Goal: Navigation & Orientation: Find specific page/section

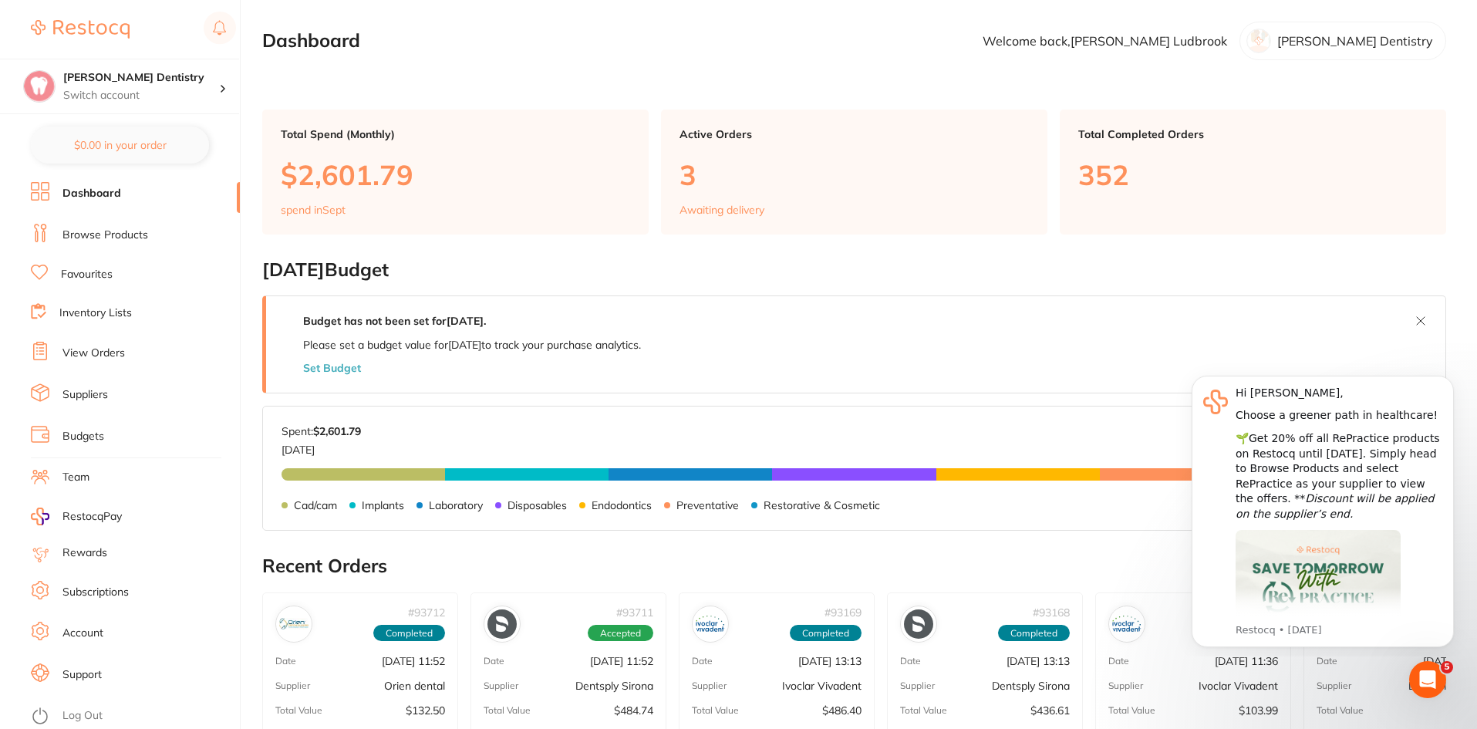
click at [85, 241] on link "Browse Products" at bounding box center [105, 235] width 86 height 15
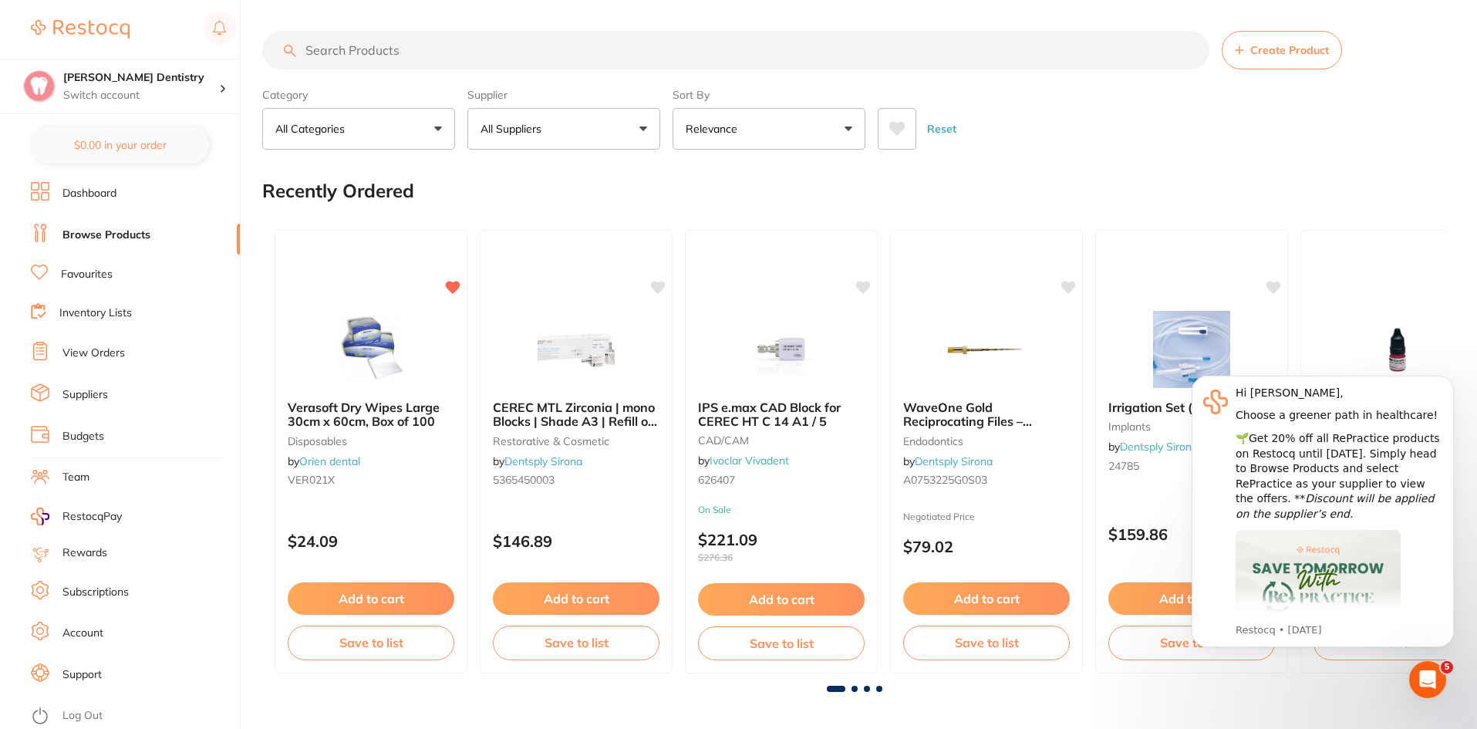
click at [108, 239] on link "Browse Products" at bounding box center [106, 235] width 88 height 15
click at [96, 275] on link "Favourites" at bounding box center [87, 274] width 52 height 15
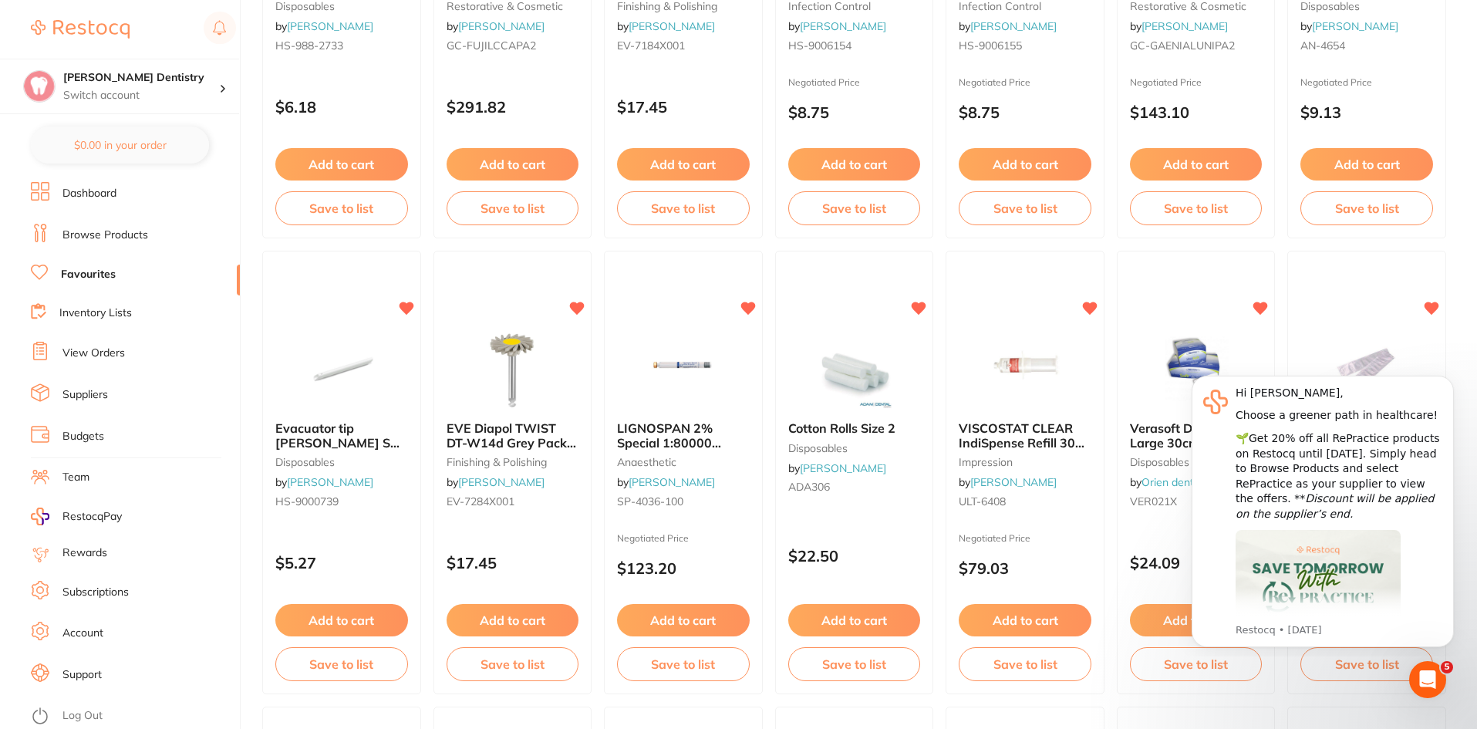
click at [96, 355] on link "View Orders" at bounding box center [93, 353] width 62 height 15
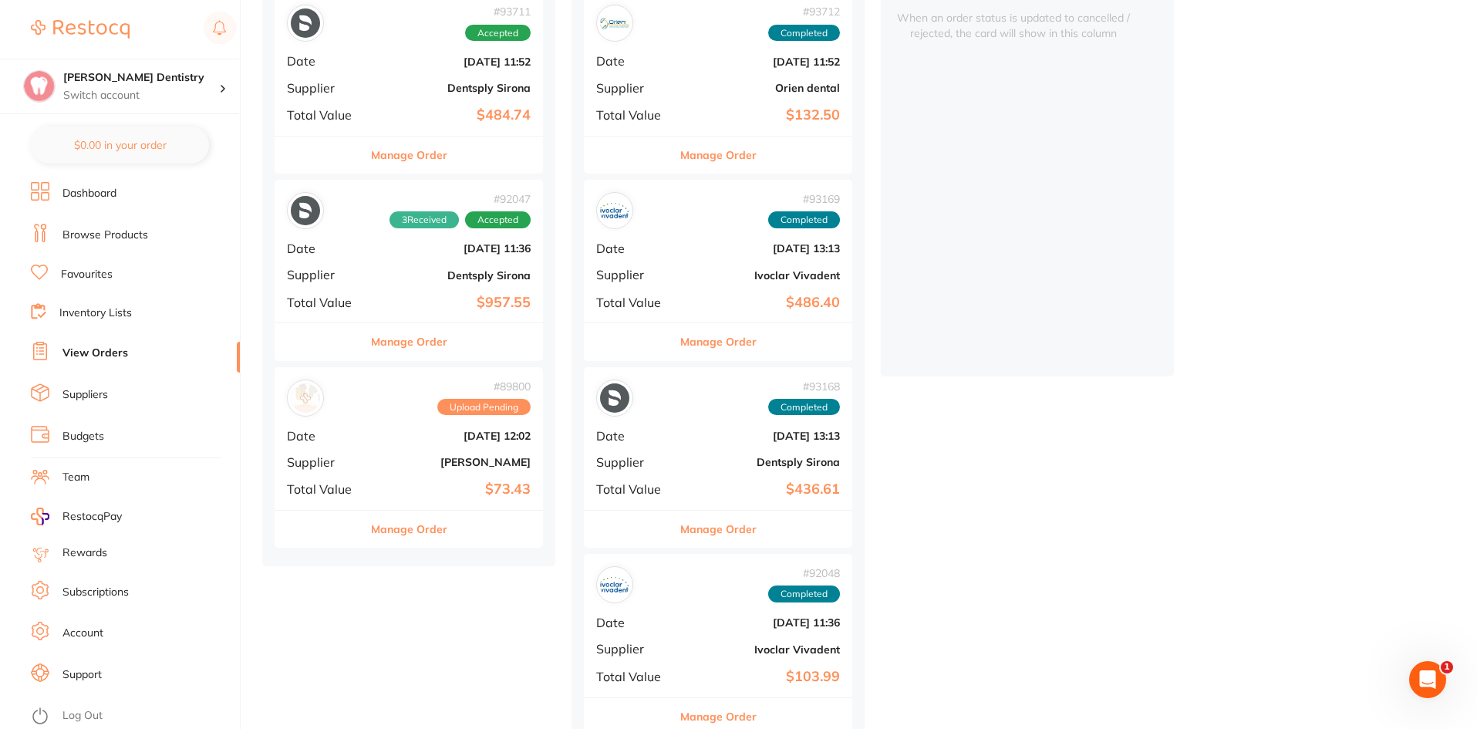
scroll to position [231, 0]
